Goal: Task Accomplishment & Management: Manage account settings

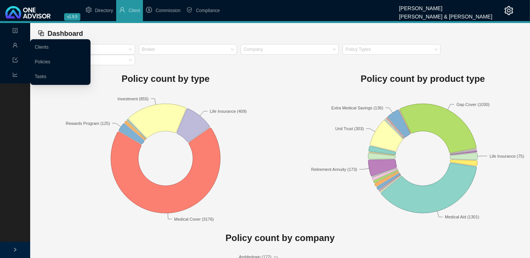
click at [13, 45] on icon "user" at bounding box center [14, 45] width 5 height 5
click at [43, 46] on link "Clients" at bounding box center [42, 47] width 14 height 5
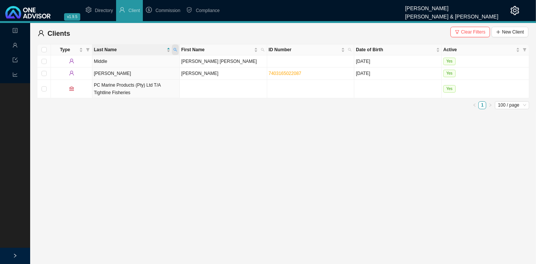
click at [174, 48] on icon "search" at bounding box center [176, 50] width 4 height 4
type input "[PERSON_NAME]"
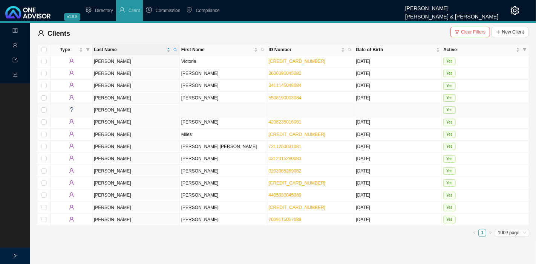
click at [143, 108] on td "[PERSON_NAME]" at bounding box center [136, 110] width 88 height 12
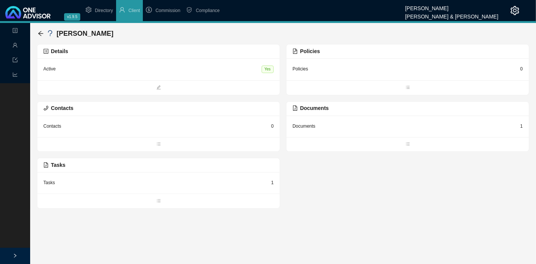
click at [171, 81] on ul at bounding box center [158, 87] width 243 height 15
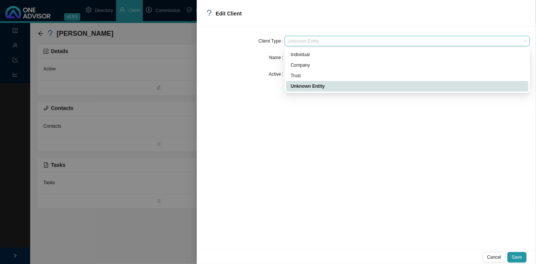
click at [329, 42] on span "Unknown Entity" at bounding box center [408, 41] width 240 height 10
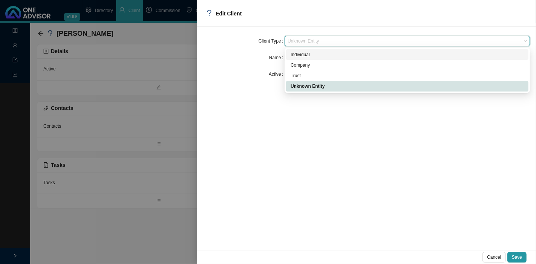
click at [303, 55] on div "Individual" at bounding box center [407, 55] width 233 height 8
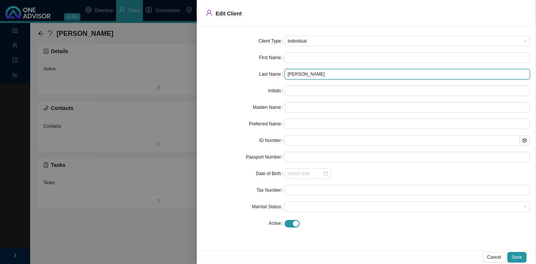
drag, startPoint x: 330, startPoint y: 76, endPoint x: 307, endPoint y: 74, distance: 23.1
click at [307, 74] on input "[PERSON_NAME]" at bounding box center [408, 74] width 246 height 11
type input "[PERSON_NAME],"
type input "[PERSON_NAME]"
type input "J"
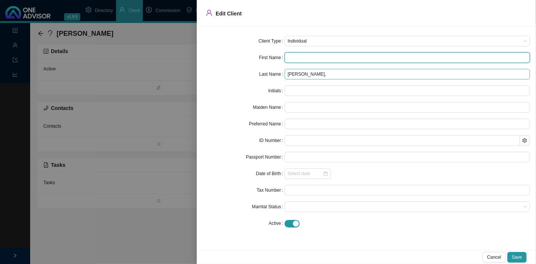
type input "[PERSON_NAME]"
click at [338, 72] on input "[PERSON_NAME]," at bounding box center [408, 74] width 246 height 11
type input "[PERSON_NAME]"
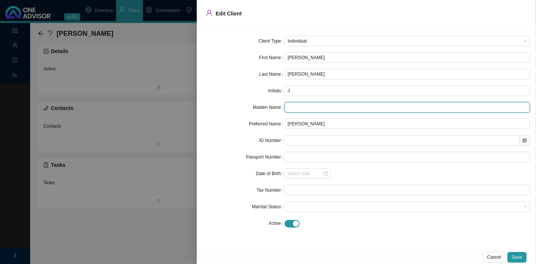
click at [305, 105] on input "text" at bounding box center [408, 107] width 246 height 11
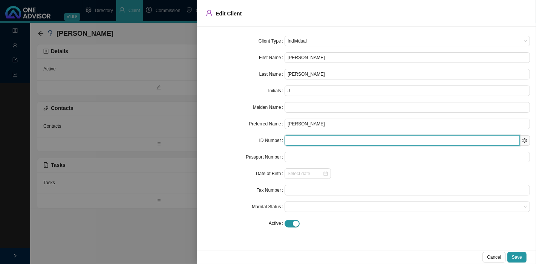
click at [306, 138] on input "text" at bounding box center [402, 140] width 235 height 11
paste input "8606070201086"
type input "8606070201086"
type input "[DATE]"
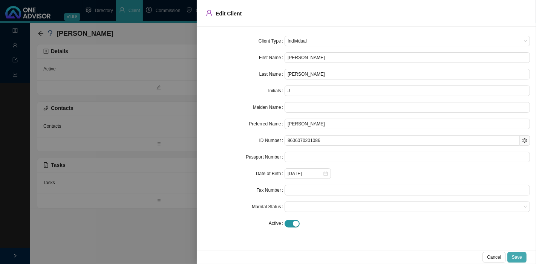
click at [516, 256] on span "Save" at bounding box center [517, 258] width 10 height 8
click at [302, 138] on input "8606070201086" at bounding box center [402, 140] width 235 height 11
paste input "506285038087"
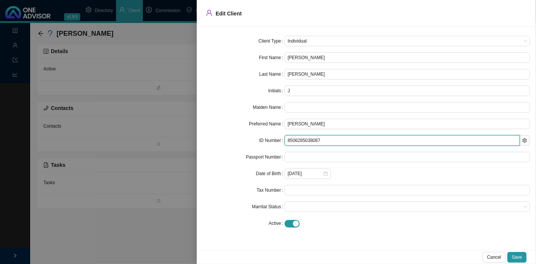
type input "8506285038087"
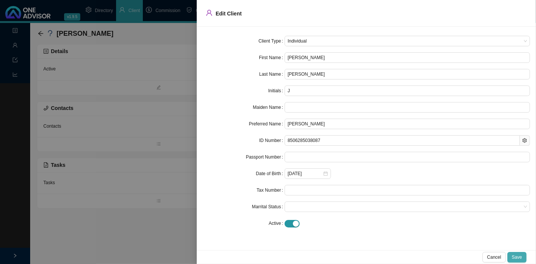
click at [519, 256] on span "Save" at bounding box center [517, 258] width 10 height 8
